Goal: Transaction & Acquisition: Book appointment/travel/reservation

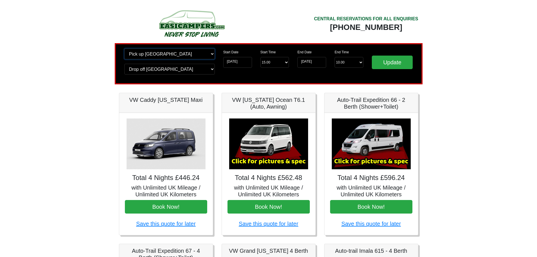
click at [166, 54] on select "Change pick up location? Pick up [GEOGRAPHIC_DATA] [GEOGRAPHIC_DATA] [GEOGRAPHI…" at bounding box center [169, 53] width 90 height 11
select select "QUE1"
click at [124, 48] on select "Change pick up location? Pick up Edinburgh Birmingham Airport Blackburn Lancash…" at bounding box center [169, 53] width 90 height 11
click at [158, 68] on select "Change drop off location? Drop off Edinburgh Birmingham Airport Blackburn Lanca…" at bounding box center [169, 69] width 90 height 11
select select "QUE1"
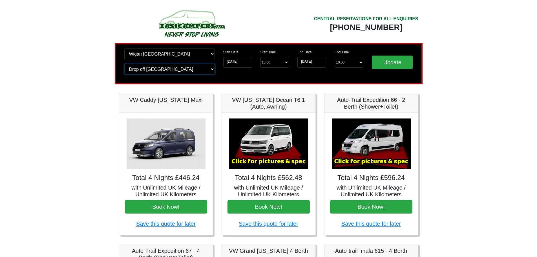
click at [124, 64] on select "Change drop off location? Drop off Edinburgh Birmingham Airport Blackburn Lanca…" at bounding box center [169, 69] width 90 height 11
click at [395, 64] on input "Update" at bounding box center [392, 62] width 41 height 14
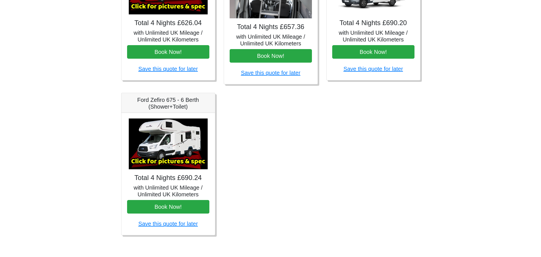
scroll to position [306, 0]
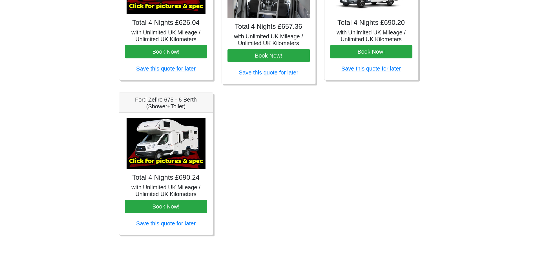
click at [161, 147] on img at bounding box center [165, 143] width 79 height 51
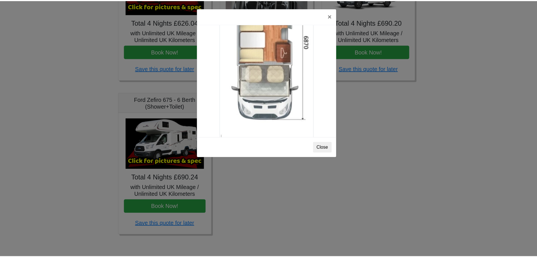
scroll to position [994, 0]
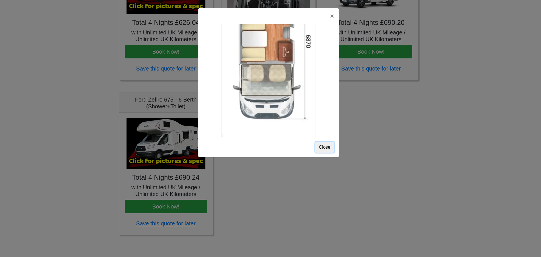
click at [324, 148] on button "Close" at bounding box center [324, 147] width 19 height 11
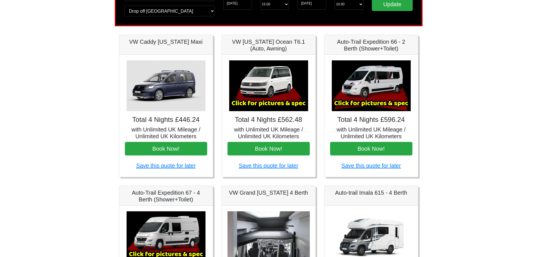
scroll to position [0, 0]
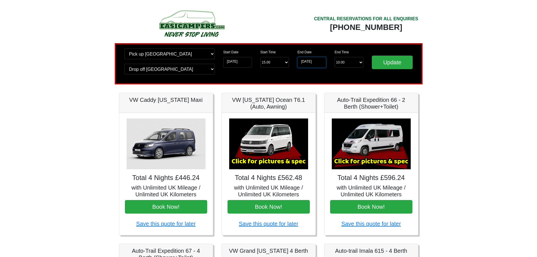
click at [306, 61] on input "19-09-2025" at bounding box center [311, 62] width 29 height 11
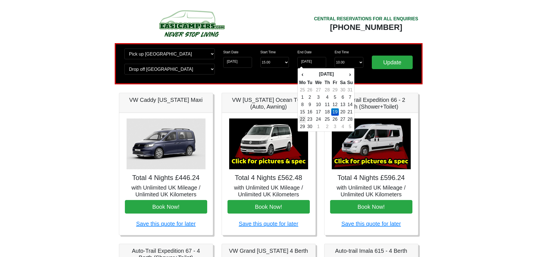
click at [304, 119] on td "22" at bounding box center [302, 119] width 7 height 7
type input "[DATE]"
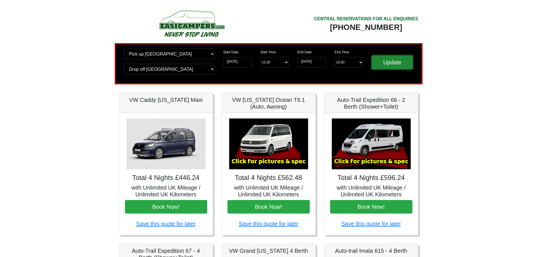
click at [391, 60] on input "Update" at bounding box center [392, 62] width 41 height 14
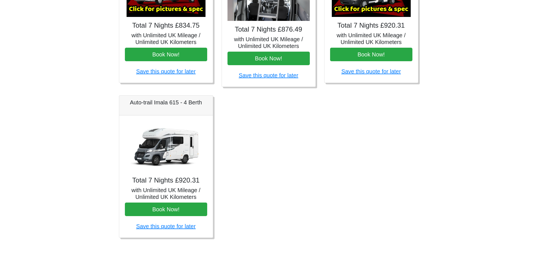
scroll to position [306, 0]
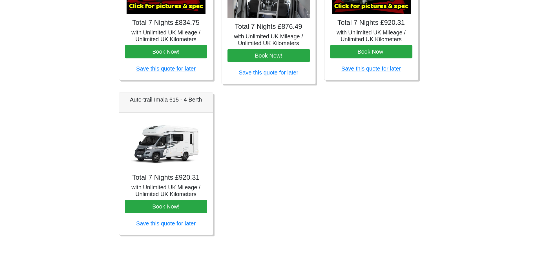
click at [178, 136] on img at bounding box center [165, 143] width 79 height 51
click at [185, 146] on img at bounding box center [165, 143] width 79 height 51
click at [170, 127] on img at bounding box center [165, 143] width 79 height 51
click at [171, 127] on img at bounding box center [165, 143] width 79 height 51
drag, startPoint x: 299, startPoint y: 157, endPoint x: 305, endPoint y: 155, distance: 5.7
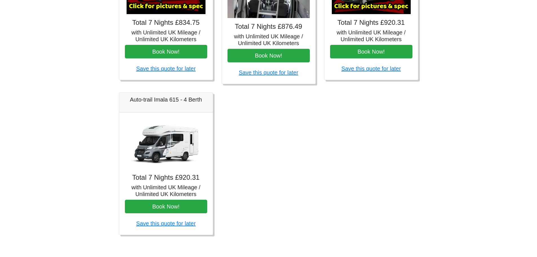
click at [299, 157] on div "Fiat 500 3DR Manual Total 7 Nights £185.00 with Unlimited UK Mileage / Unlimite…" at bounding box center [269, 15] width 308 height 456
